Goal: Task Accomplishment & Management: Manage account settings

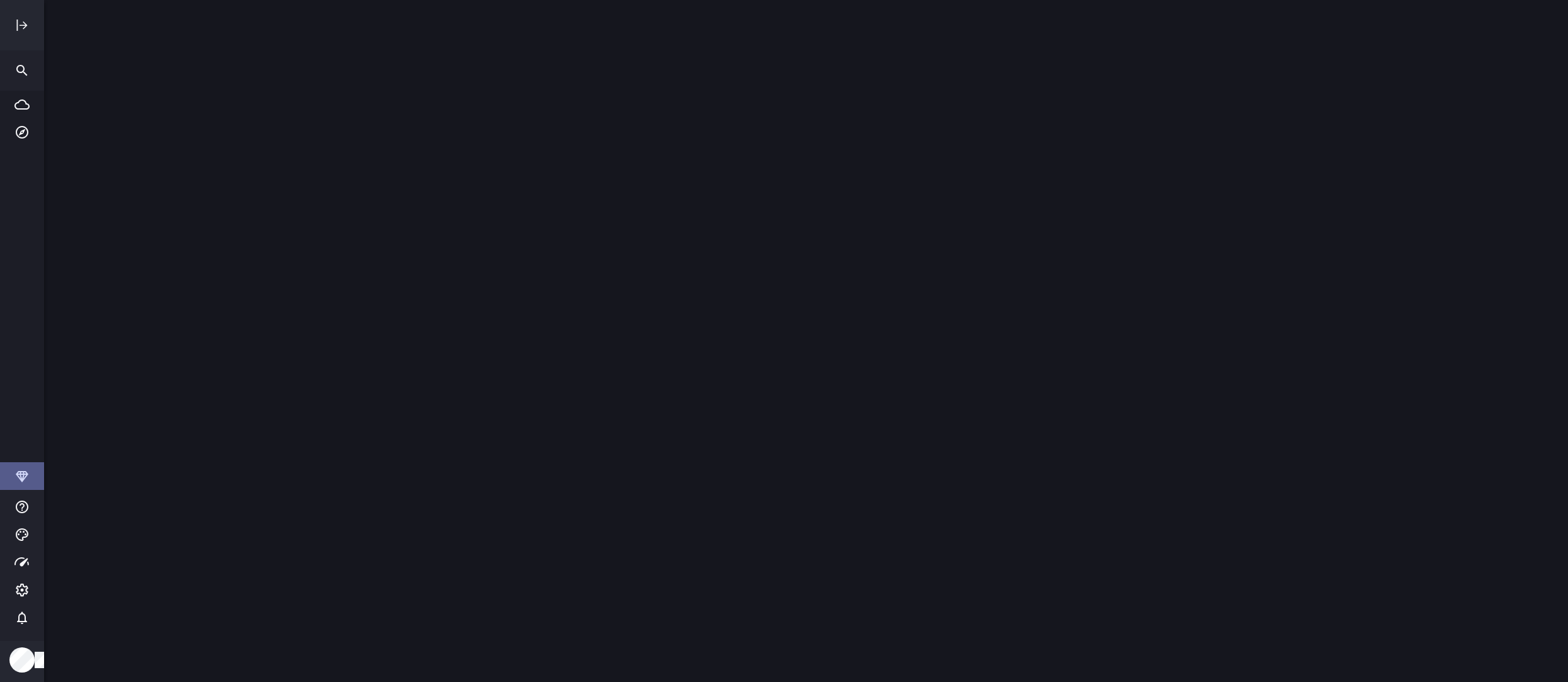
scroll to position [702, 1543]
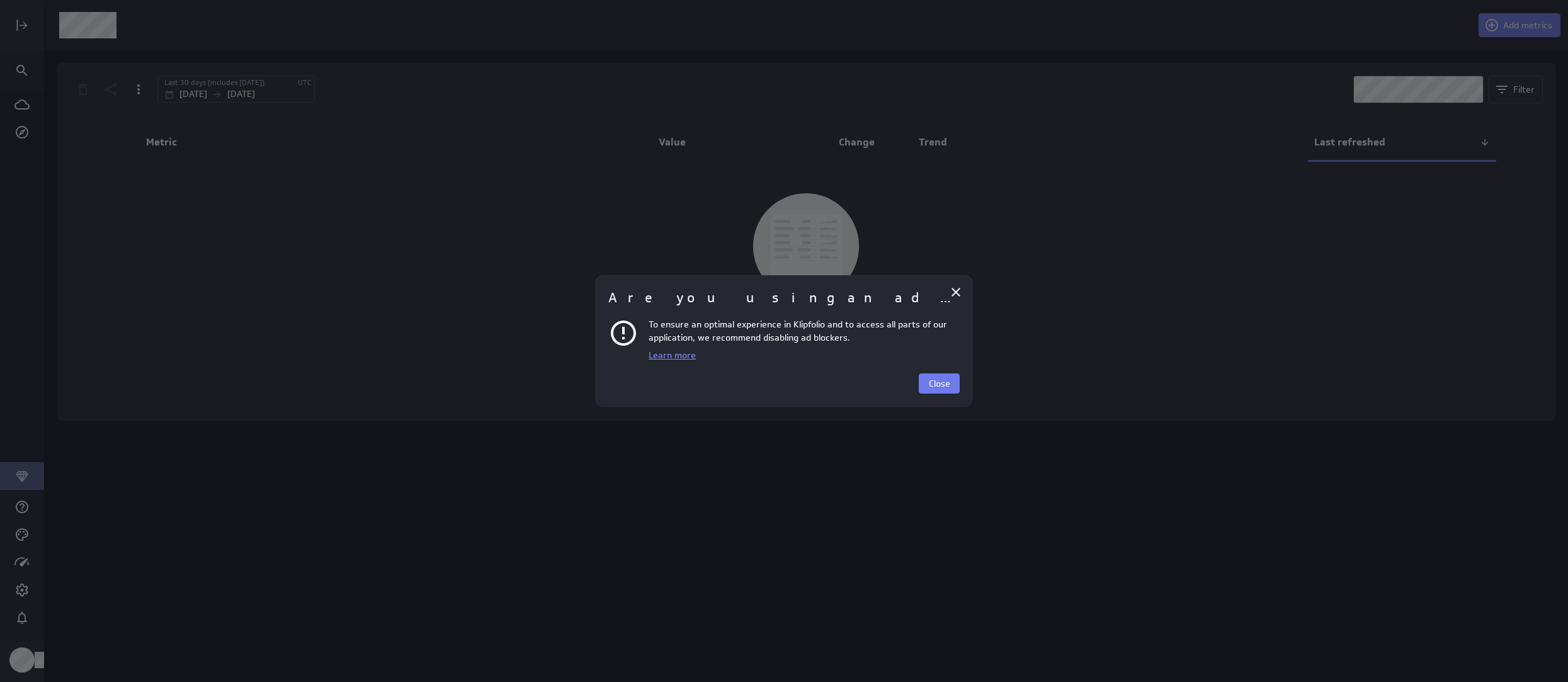
scroll to position [702, 1543]
click at [951, 291] on icon "Close" at bounding box center [956, 293] width 15 height 15
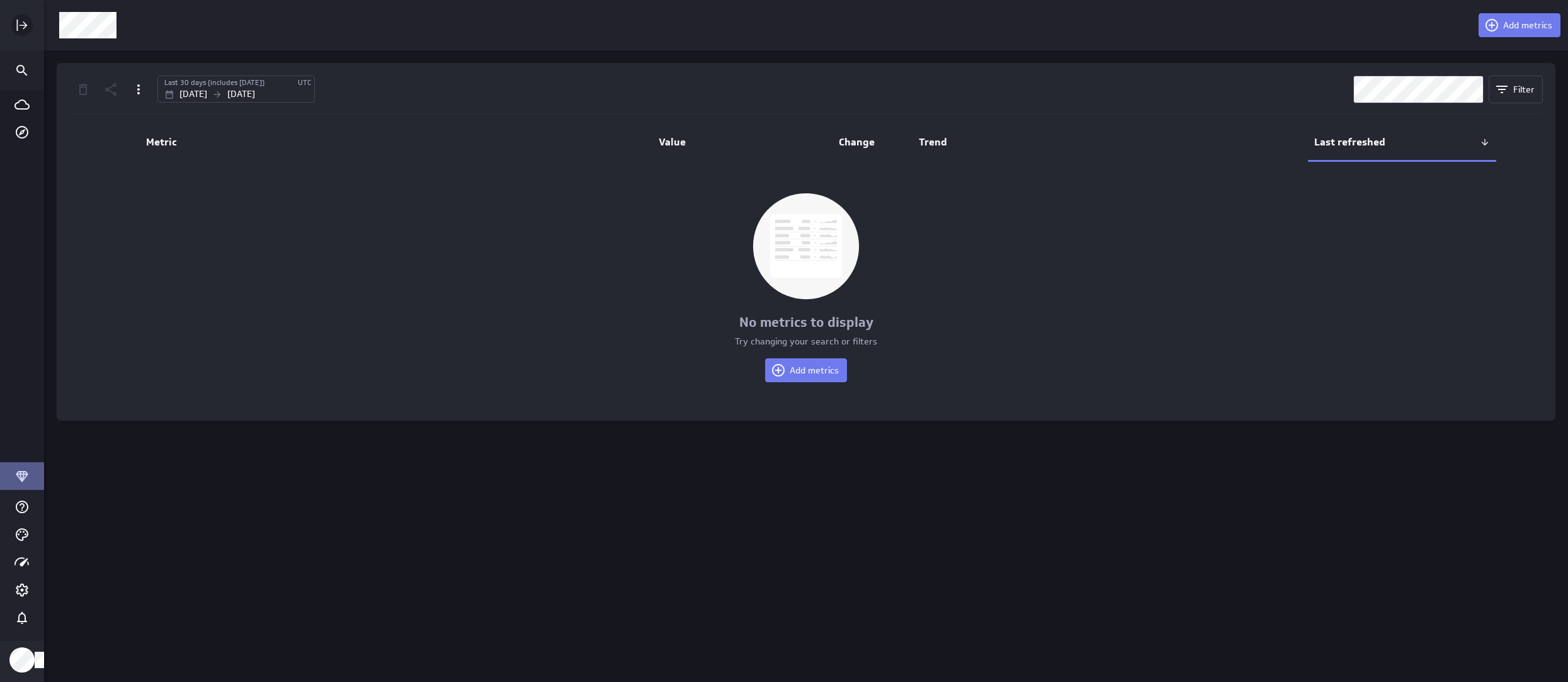
click at [27, 22] on icon "Expand" at bounding box center [22, 25] width 15 height 15
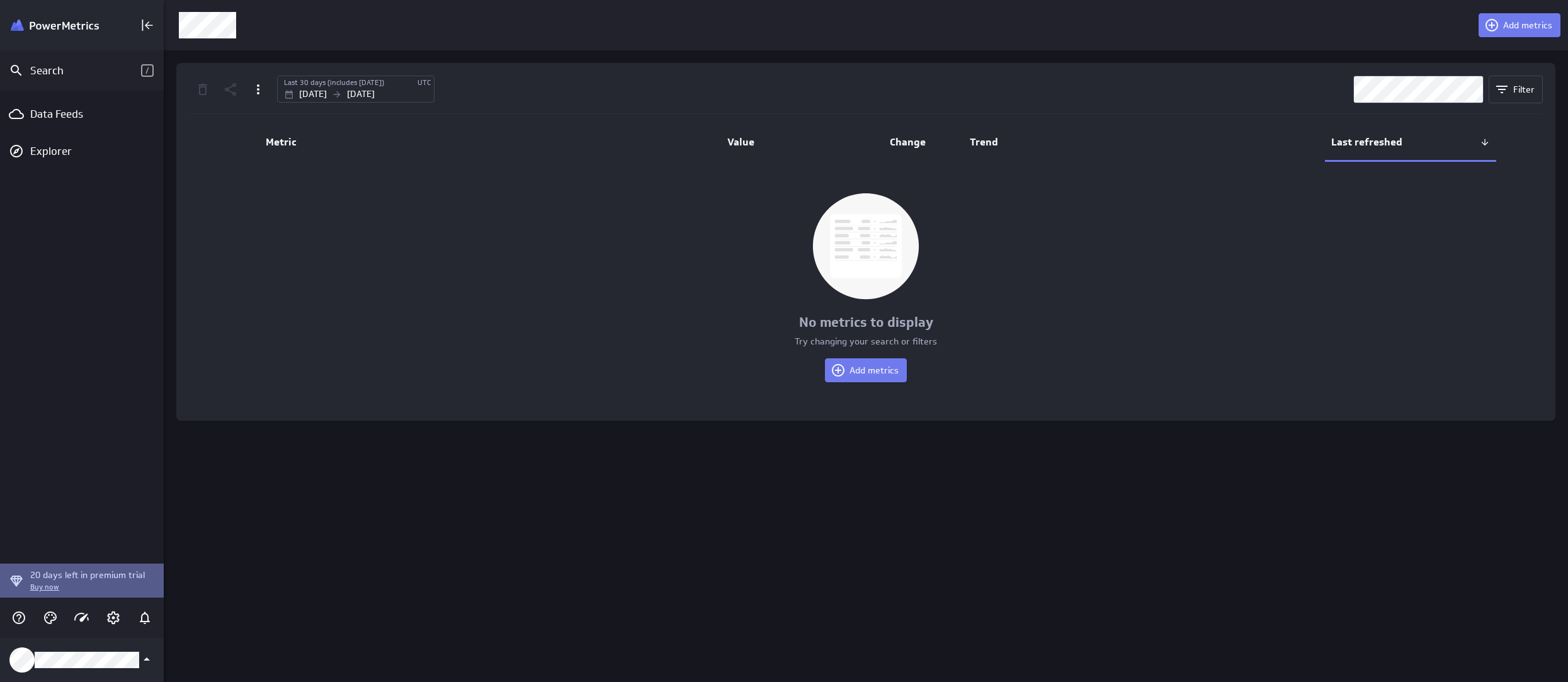
click at [64, 135] on div "Data Feeds Explorer" at bounding box center [81, 327] width 163 height 473
click at [71, 114] on div "Data Feeds" at bounding box center [82, 114] width 103 height 13
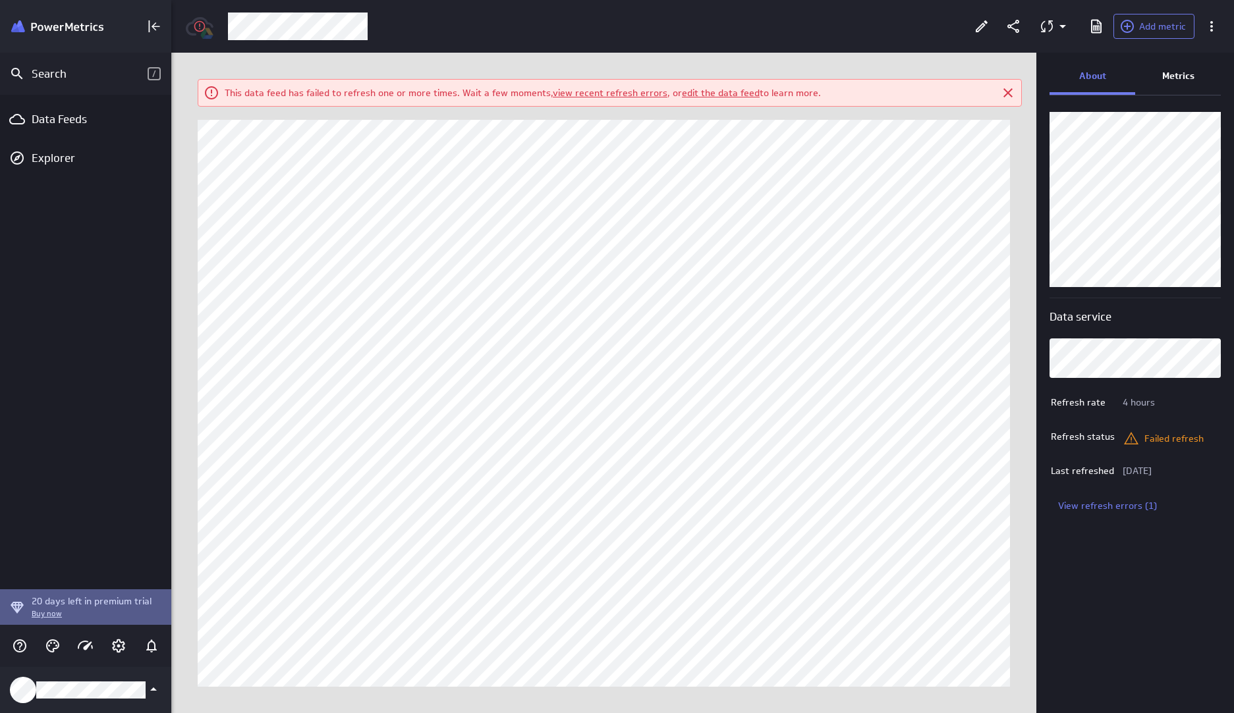
scroll to position [734, 1083]
click at [1116, 495] on table "Refresh rate 4 hours Refresh status Failed refresh Last refreshed [DATE]" at bounding box center [1134, 443] width 171 height 104
click at [978, 24] on icon "Edit" at bounding box center [981, 26] width 16 height 16
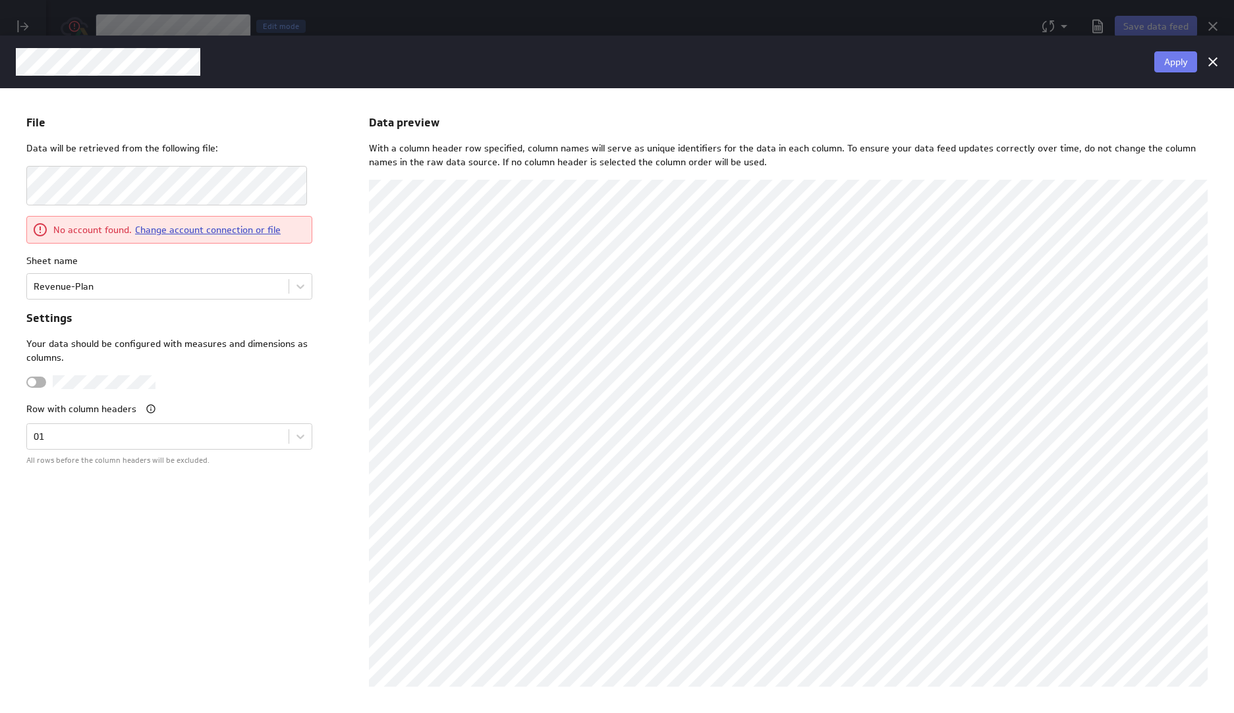
click at [173, 231] on link "Change account connection or file" at bounding box center [206, 230] width 149 height 12
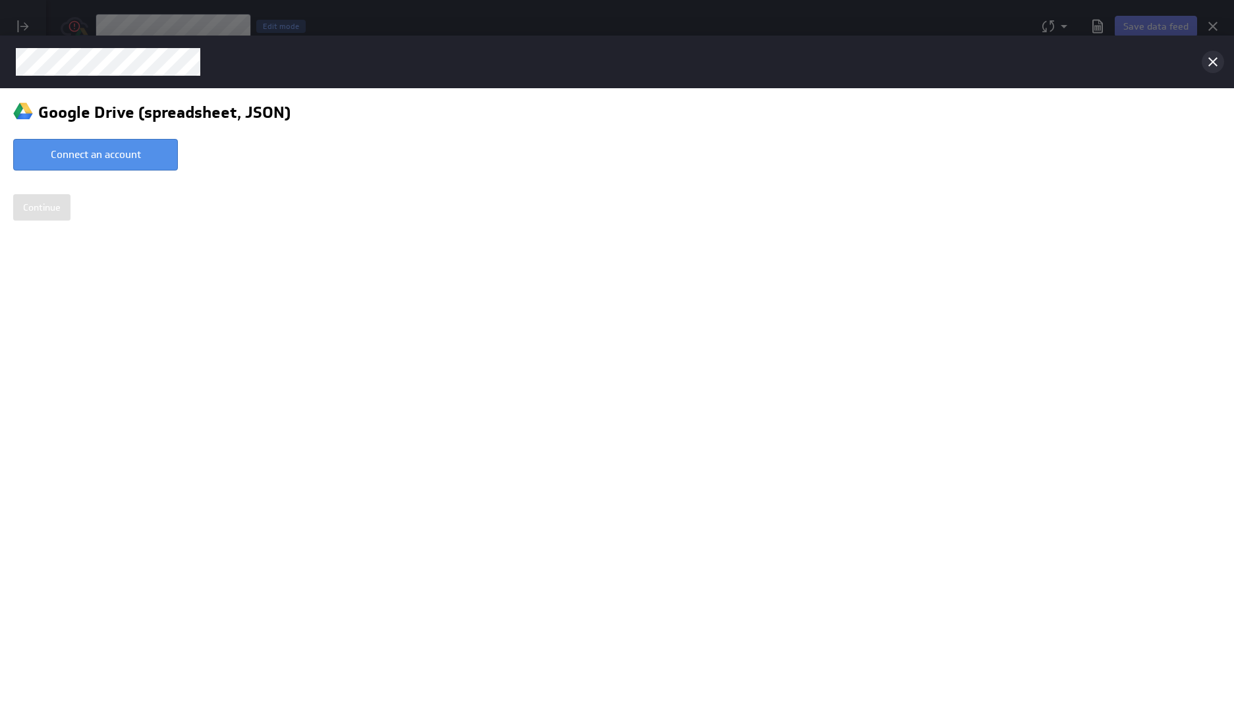
click at [1214, 59] on icon "Cancel" at bounding box center [1212, 61] width 9 height 9
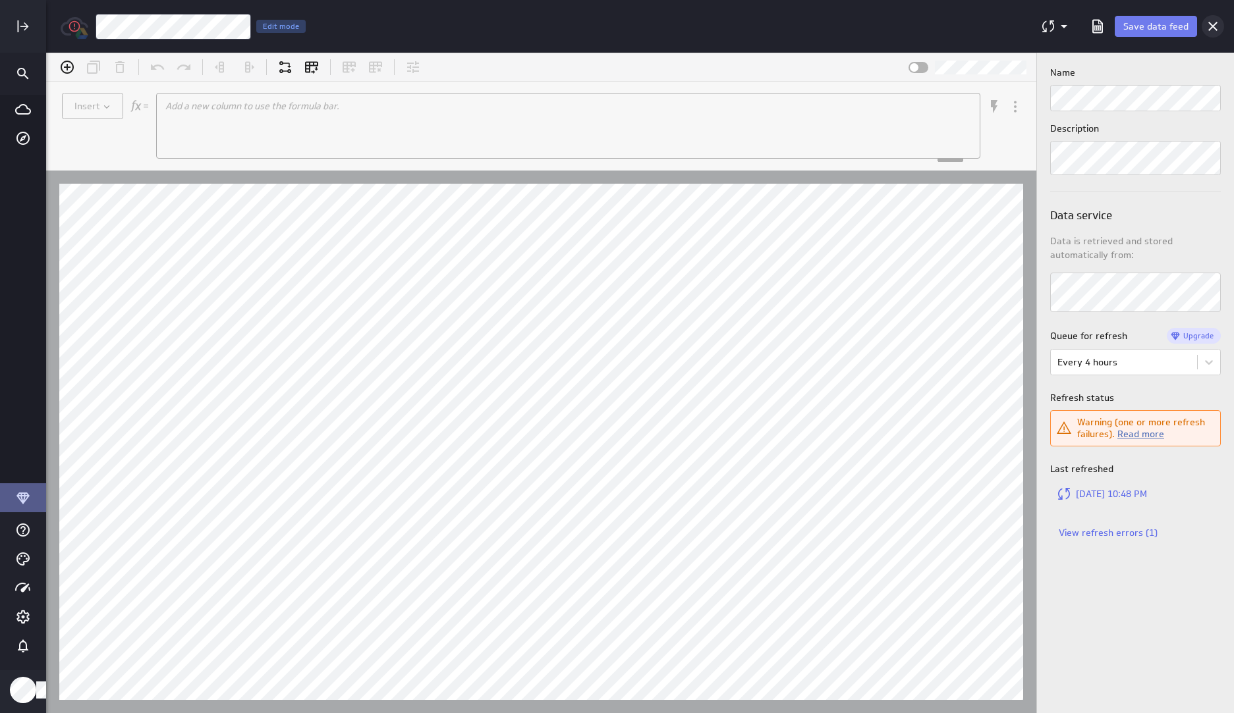
click at [1212, 26] on icon "Cancel" at bounding box center [1212, 26] width 9 height 9
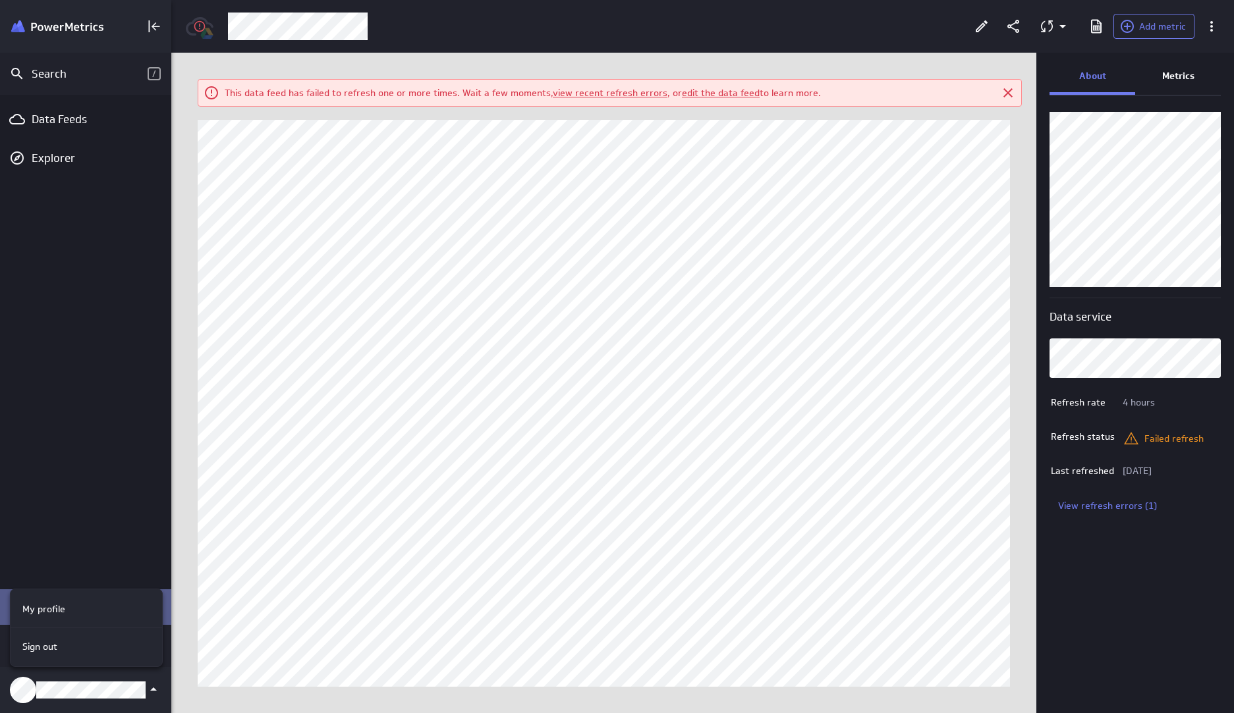
drag, startPoint x: 453, startPoint y: 546, endPoint x: 404, endPoint y: 550, distance: 49.6
click at [445, 547] on div at bounding box center [617, 356] width 1234 height 713
click at [140, 642] on div "Notifications" at bounding box center [151, 646] width 22 height 22
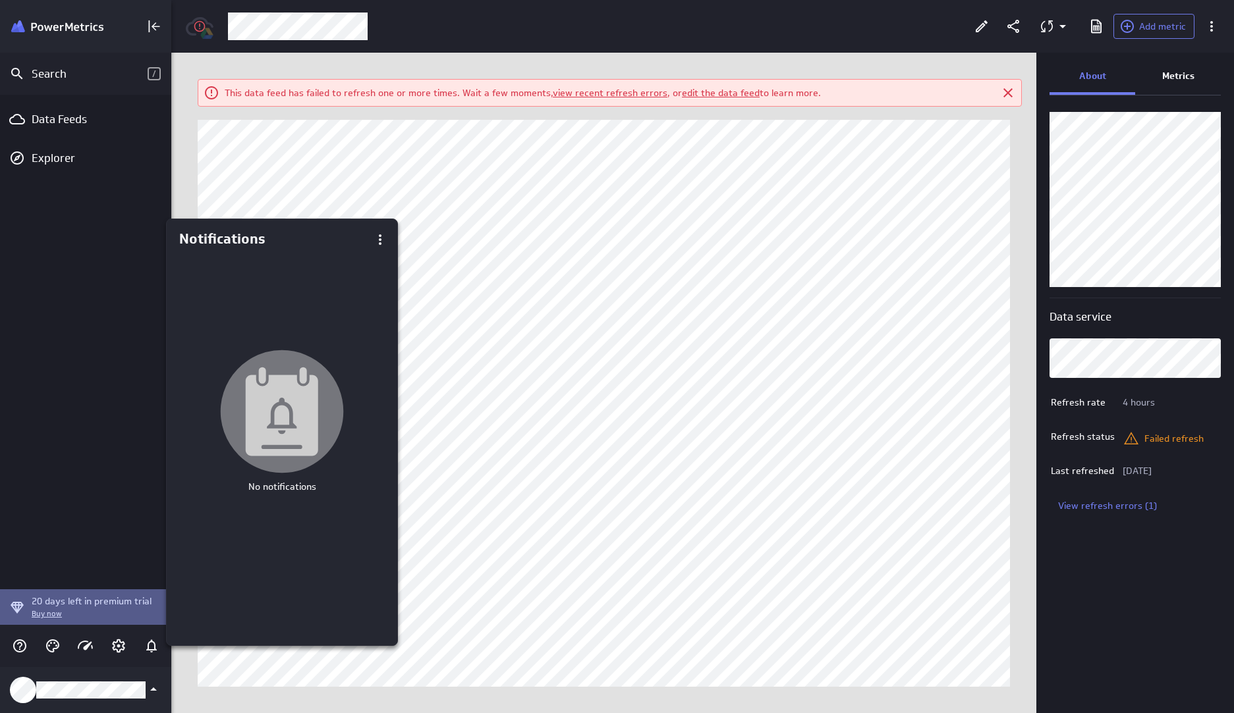
drag, startPoint x: 140, startPoint y: 642, endPoint x: 107, endPoint y: 655, distance: 36.1
click at [107, 655] on div at bounding box center [617, 356] width 1234 height 713
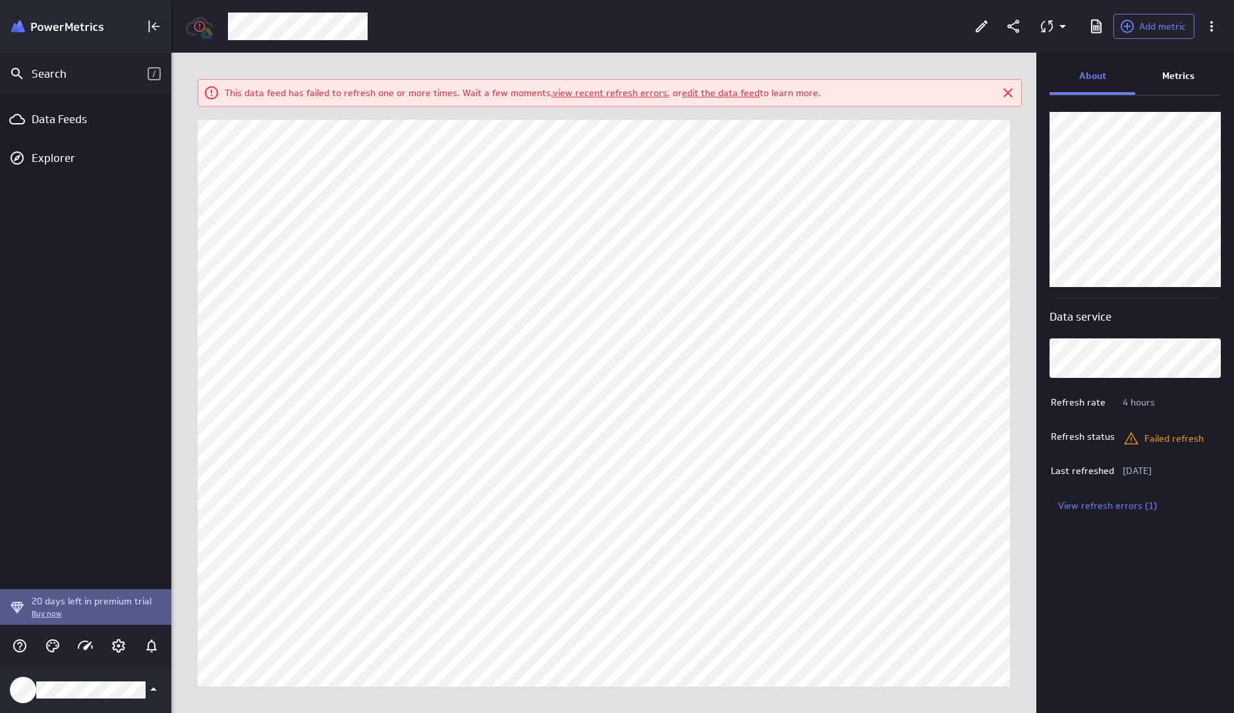
click at [119, 644] on div at bounding box center [617, 356] width 1234 height 713
click at [119, 644] on icon "Account and settings" at bounding box center [119, 646] width 16 height 16
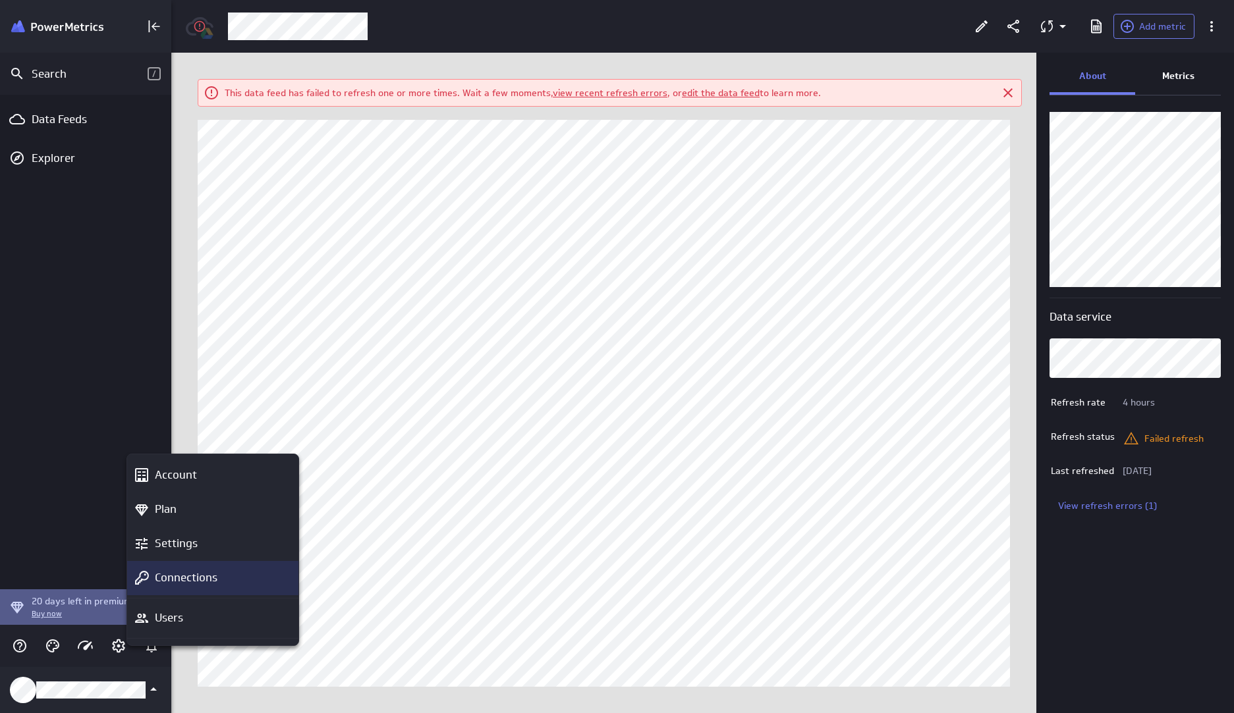
click at [207, 579] on p "Connections" at bounding box center [186, 578] width 63 height 16
